Goal: Information Seeking & Learning: Learn about a topic

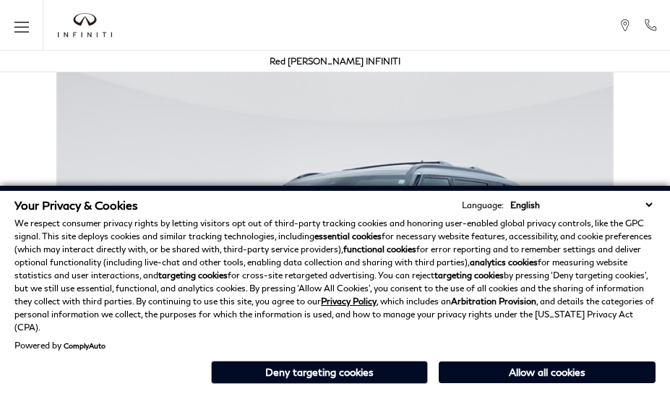
click at [652, 390] on div "Your Privacy & Cookies Language: English Spanish / Español English / [GEOGRAPHI…" at bounding box center [335, 290] width 670 height 208
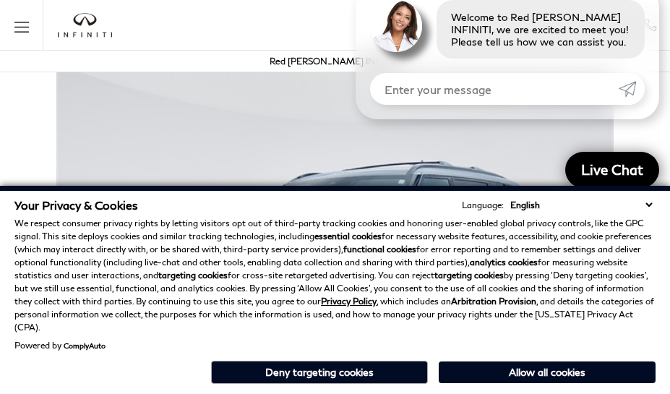
click at [652, 275] on p "We respect consumer privacy rights by letting visitors opt out of third-party t…" at bounding box center [334, 275] width 641 height 117
click at [652, 238] on p "We respect consumer privacy rights by letting visitors opt out of third-party t…" at bounding box center [334, 275] width 641 height 117
click at [471, 267] on strong "analytics cookies" at bounding box center [504, 261] width 68 height 11
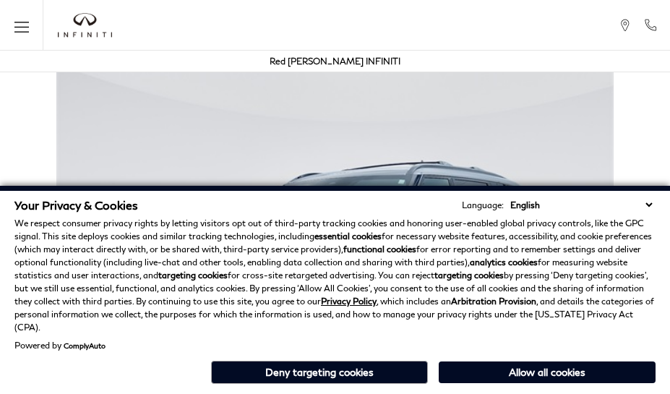
click at [543, 275] on p "We respect consumer privacy rights by letting visitors opt out of third-party t…" at bounding box center [334, 275] width 641 height 117
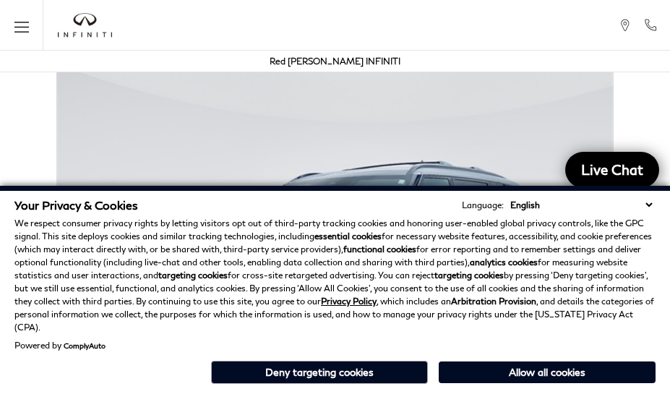
click at [543, 390] on div "Your Privacy & Cookies Language: English Spanish / Español English / [GEOGRAPHI…" at bounding box center [335, 290] width 670 height 208
click at [543, 238] on p "We respect consumer privacy rights by letting visitors opt out of third-party t…" at bounding box center [334, 275] width 641 height 117
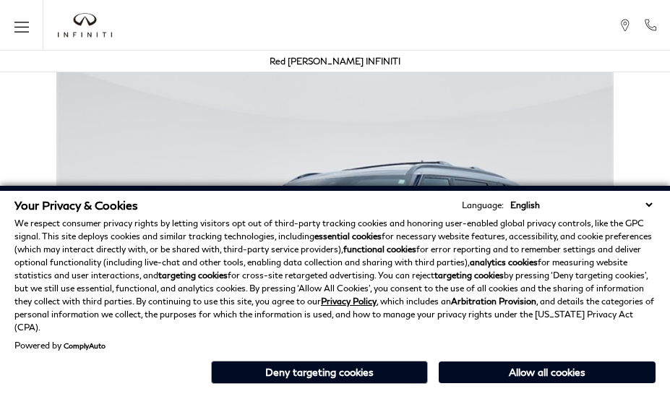
click at [327, 390] on div "Your Privacy & Cookies Language: English Spanish / Español English / [GEOGRAPHI…" at bounding box center [335, 290] width 670 height 208
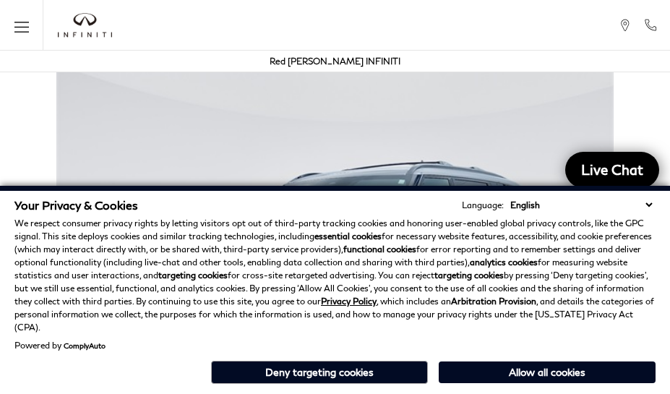
click at [327, 275] on p "We respect consumer privacy rights by letting visitors opt out of third-party t…" at bounding box center [334, 275] width 641 height 117
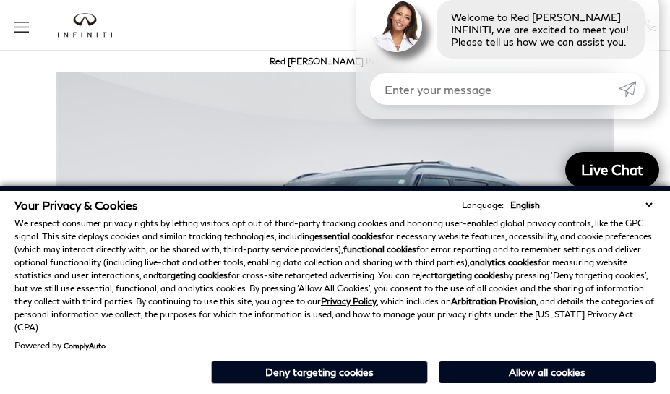
click at [327, 390] on div "Your Privacy & Cookies Language: English Spanish / Español English / [GEOGRAPHI…" at bounding box center [335, 290] width 670 height 208
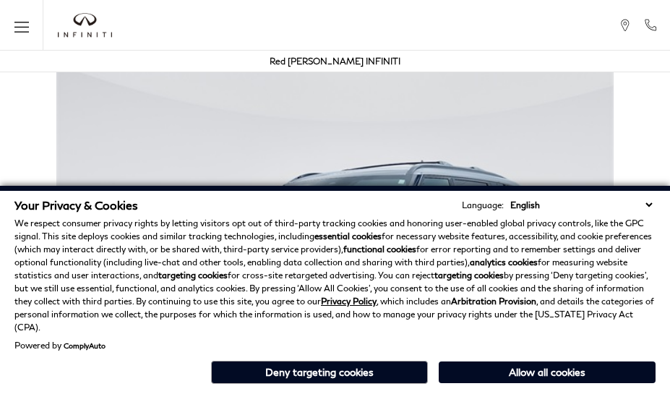
click at [471, 390] on div "Your Privacy & Cookies Language: English Spanish / Español English / [GEOGRAPHI…" at bounding box center [335, 290] width 670 height 208
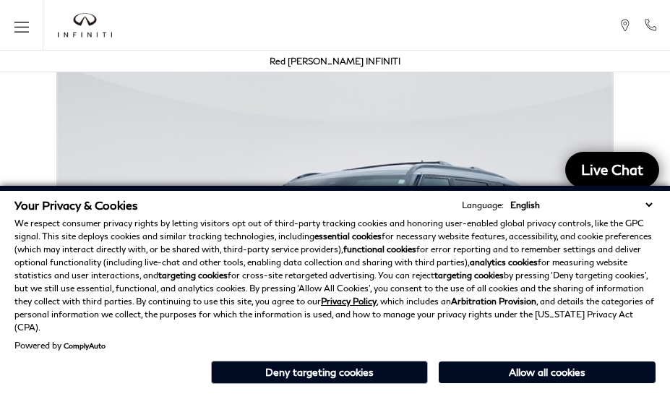
click at [471, 267] on strong "analytics cookies" at bounding box center [504, 261] width 68 height 11
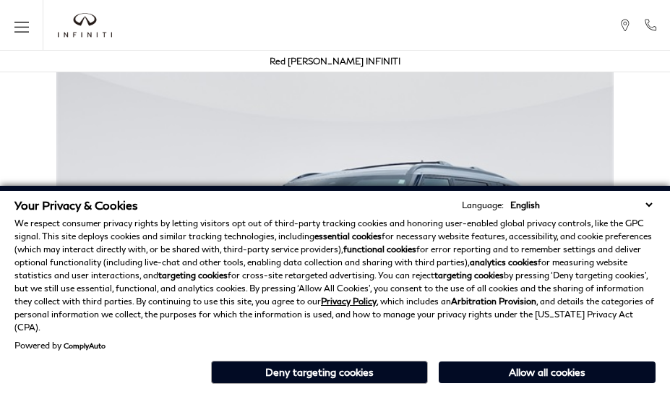
click at [74, 246] on p "We respect consumer privacy rights by letting visitors opt out of third-party t…" at bounding box center [334, 275] width 641 height 117
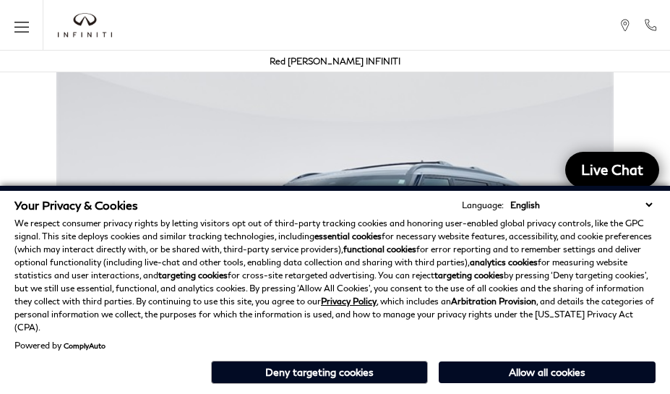
click at [247, 101] on img at bounding box center [335, 268] width 670 height 418
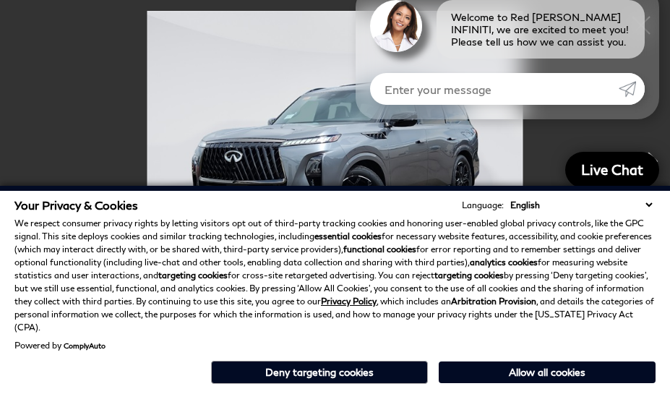
click at [399, 108] on div "Welcome to Red [PERSON_NAME] INFINITI, we are excited to meet you! Please tell …" at bounding box center [506, 53] width 303 height 134
click at [399, 253] on p "We respect consumer privacy rights by letting visitors opt out of third-party t…" at bounding box center [334, 275] width 641 height 117
